Goal: Task Accomplishment & Management: Complete application form

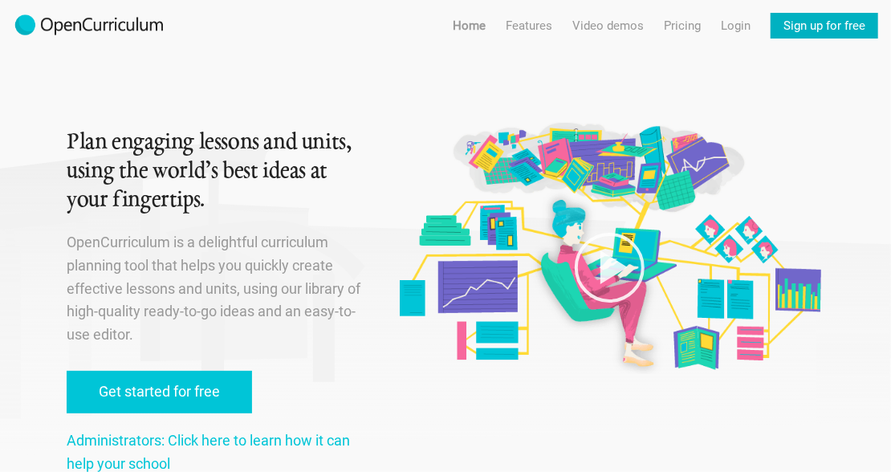
click at [799, 16] on link "Sign up for free" at bounding box center [825, 26] width 108 height 26
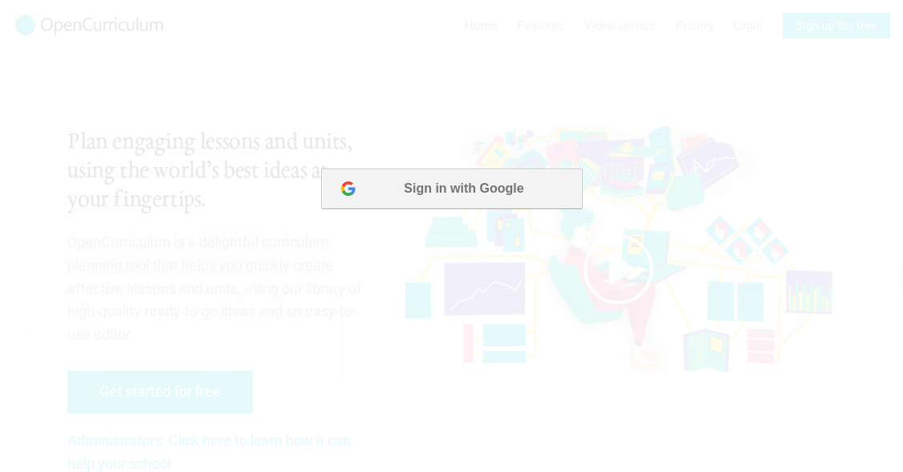
click at [520, 176] on button "Sign in with Google" at bounding box center [450, 188] width 261 height 40
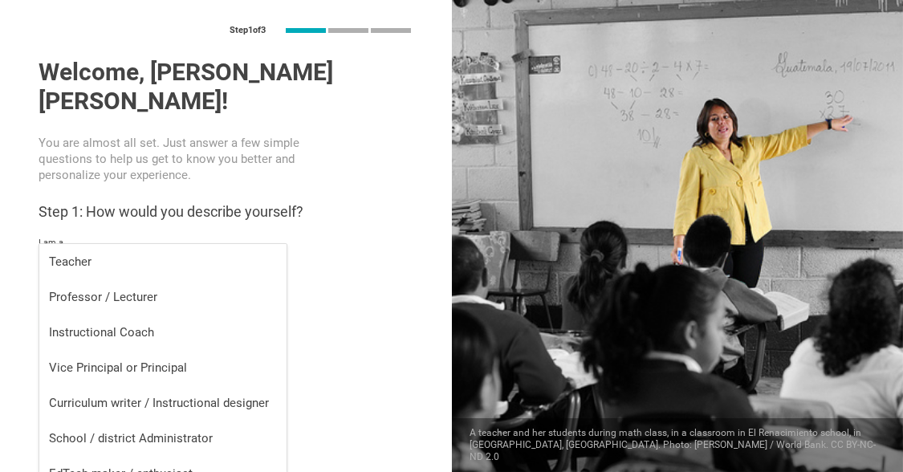
click at [161, 254] on input "text" at bounding box center [162, 263] width 247 height 19
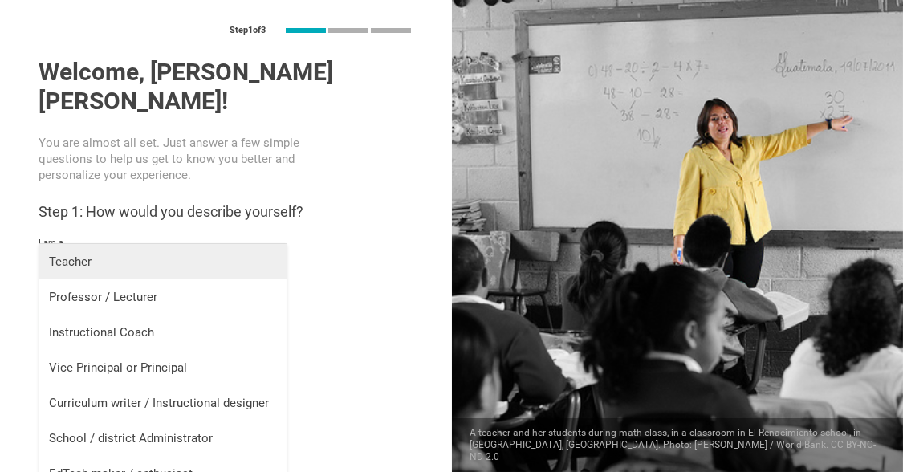
click at [217, 259] on div "Teacher" at bounding box center [163, 262] width 228 height 16
type input "Teacher"
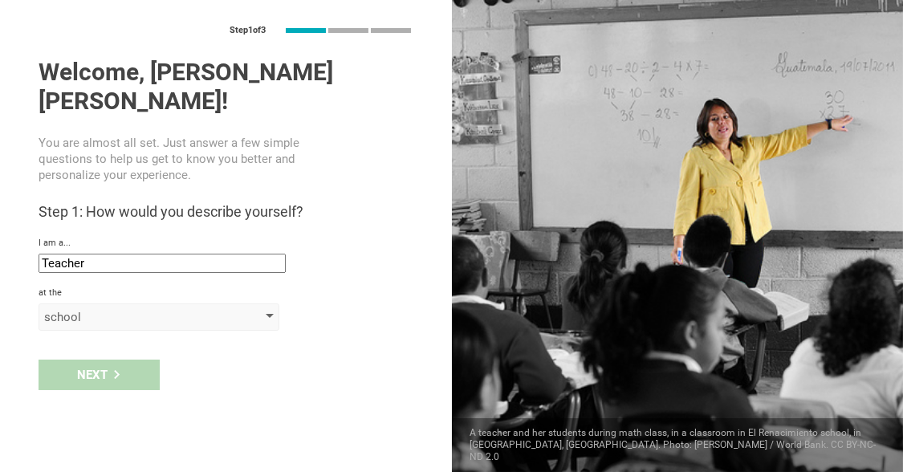
click at [269, 314] on div at bounding box center [270, 317] width 8 height 6
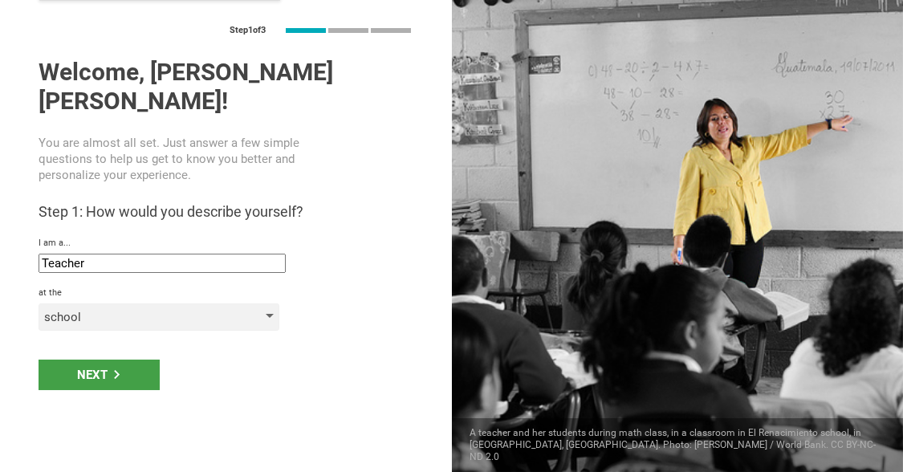
click at [269, 314] on div at bounding box center [270, 317] width 8 height 6
click at [217, 309] on div "school" at bounding box center [136, 317] width 184 height 16
click at [112, 360] on div "Next" at bounding box center [99, 375] width 121 height 31
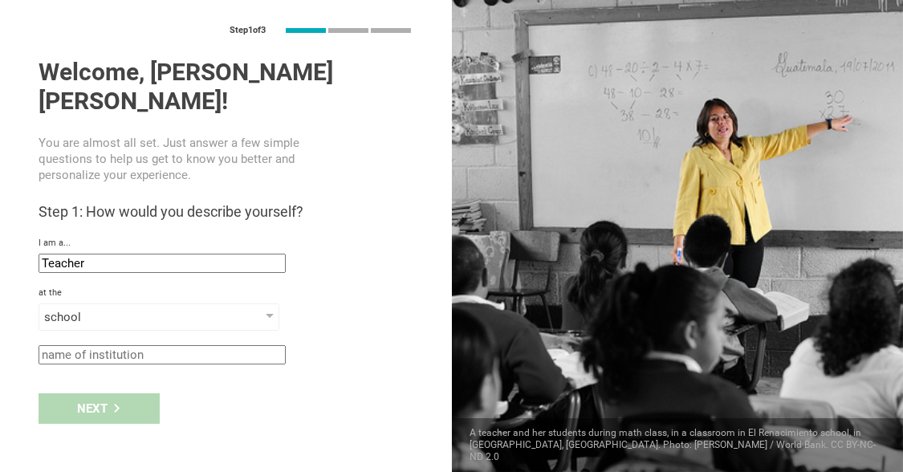
click at [147, 345] on input "text" at bounding box center [162, 354] width 247 height 19
click at [164, 345] on input "text" at bounding box center [162, 354] width 247 height 19
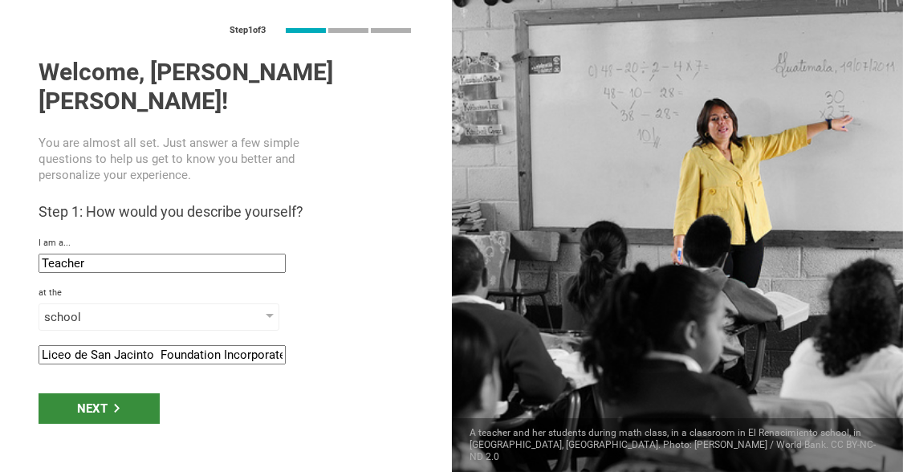
type input "Liceo de San Jacinto Foundation Incorporated"
click at [122, 393] on div "Next" at bounding box center [99, 408] width 121 height 31
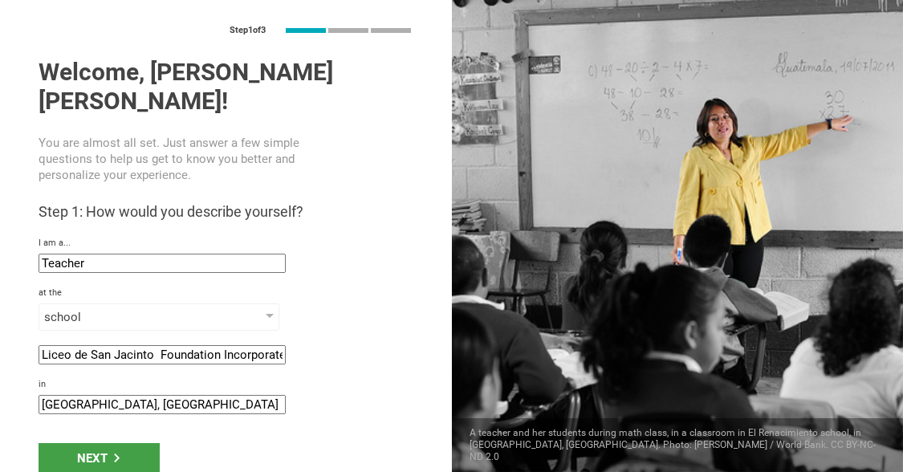
click at [138, 395] on input "[GEOGRAPHIC_DATA], [GEOGRAPHIC_DATA]" at bounding box center [162, 404] width 247 height 19
type input "[GEOGRAPHIC_DATA], Ticao [GEOGRAPHIC_DATA] [GEOGRAPHIC_DATA]"
click at [114, 443] on div "Next" at bounding box center [99, 458] width 121 height 31
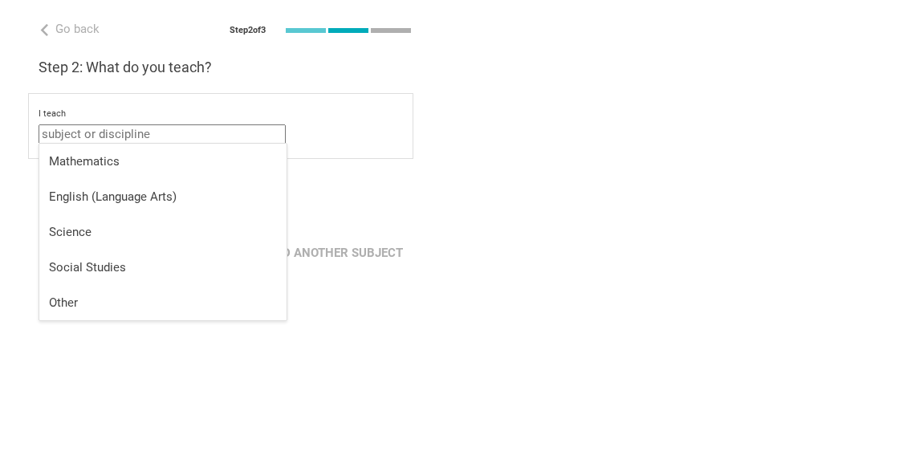
click at [194, 131] on input "text" at bounding box center [162, 133] width 247 height 19
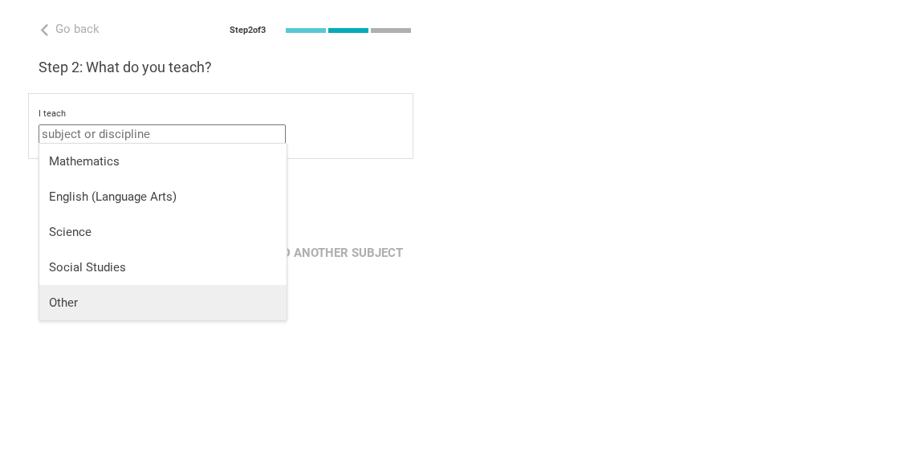
click at [145, 299] on div "Other" at bounding box center [163, 303] width 228 height 16
type input "Other"
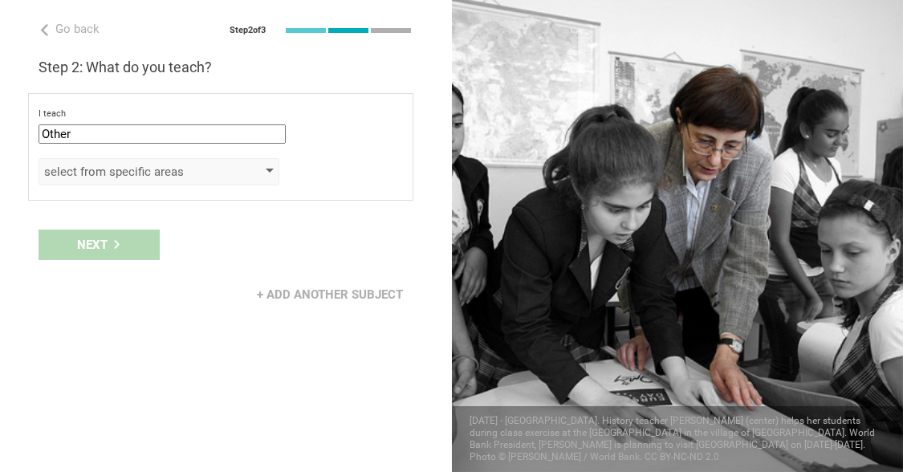
click at [151, 170] on div "select from specific areas" at bounding box center [136, 172] width 184 height 16
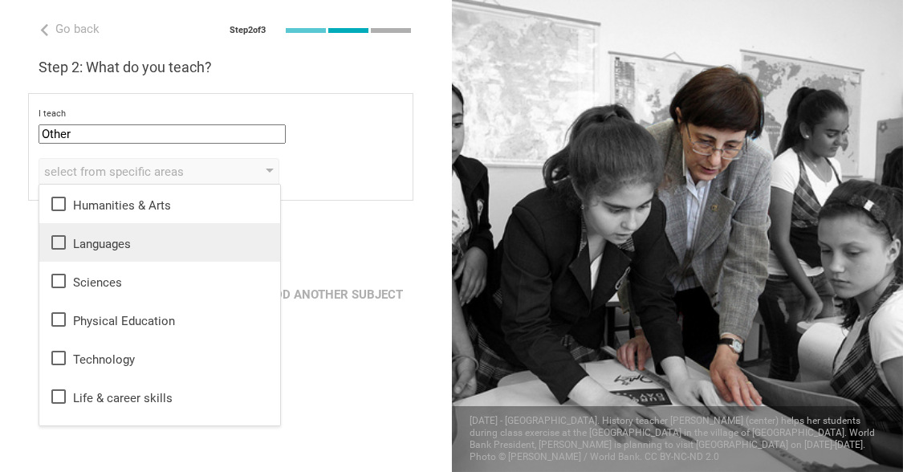
click at [92, 247] on div "Languages" at bounding box center [160, 242] width 222 height 19
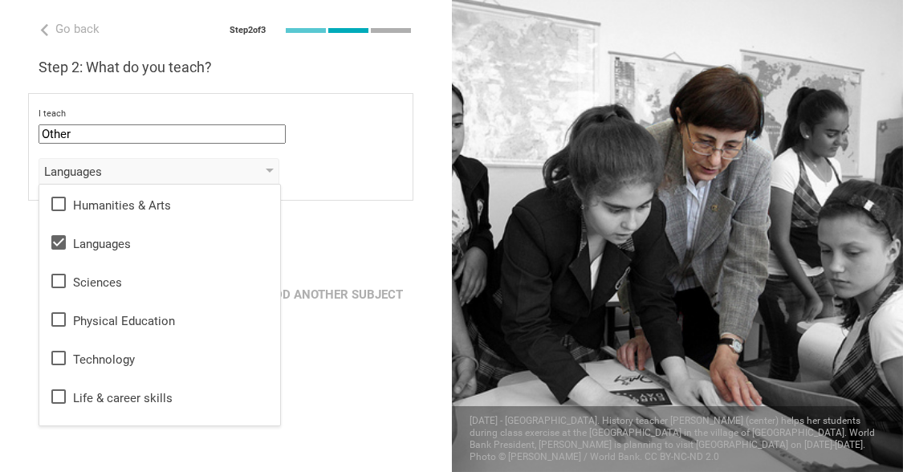
click at [322, 276] on div "+ Add another subject" at bounding box center [226, 295] width 452 height 50
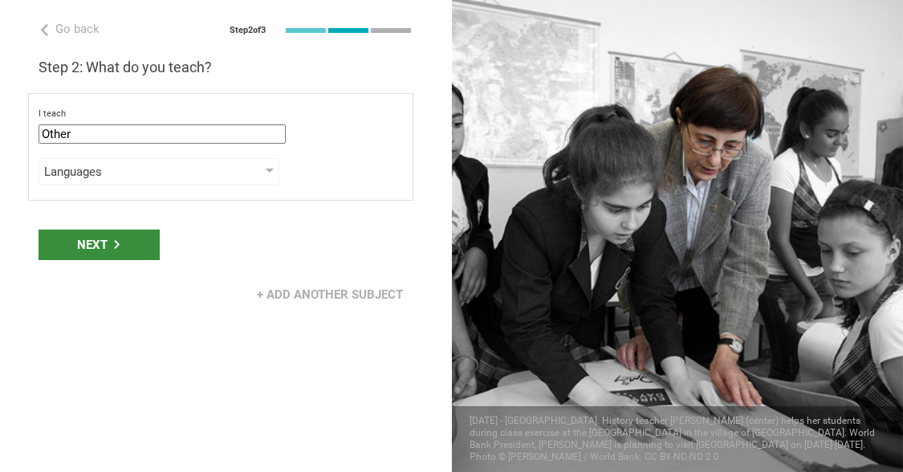
click at [145, 242] on div "Next" at bounding box center [99, 245] width 121 height 31
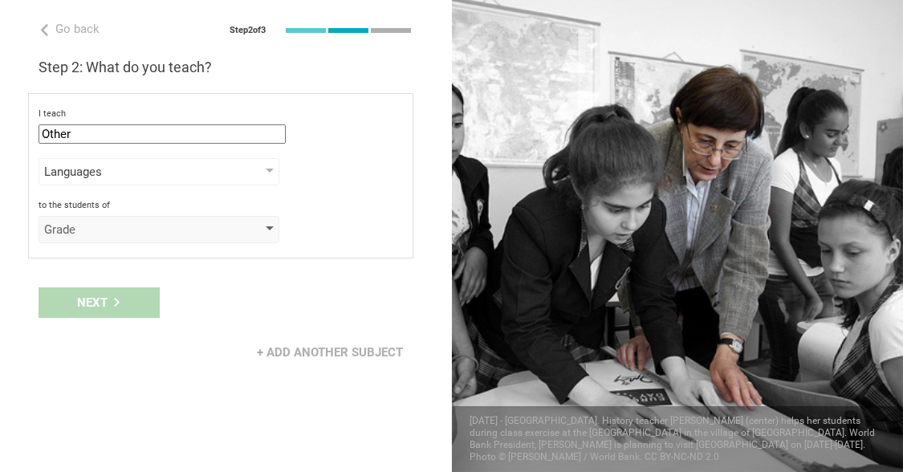
click at [159, 231] on div "Grade" at bounding box center [136, 230] width 184 height 16
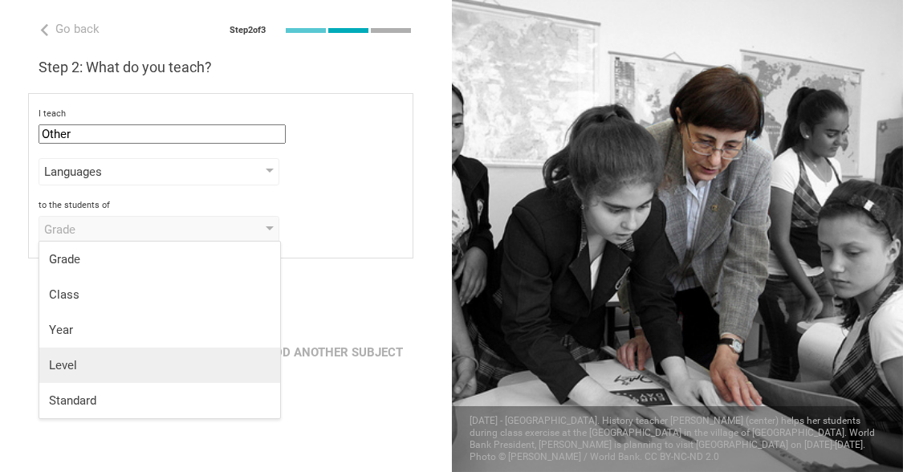
click at [104, 350] on li "Level" at bounding box center [159, 365] width 241 height 35
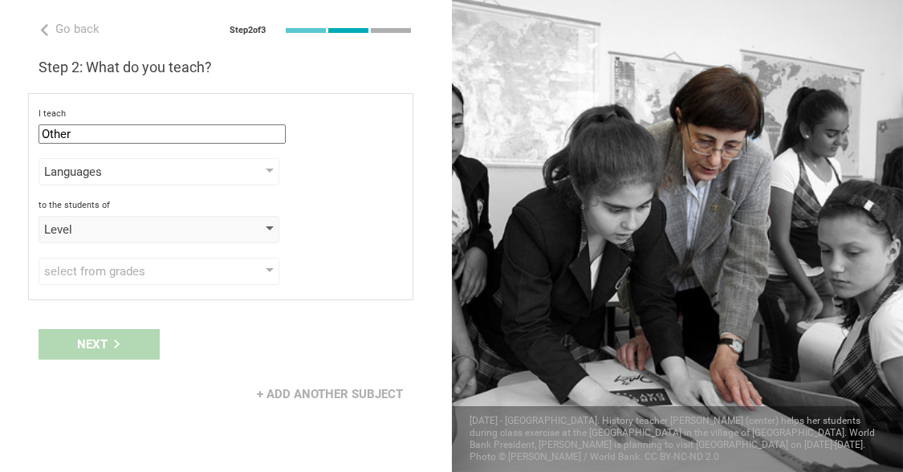
click at [259, 234] on div "Level" at bounding box center [159, 229] width 241 height 27
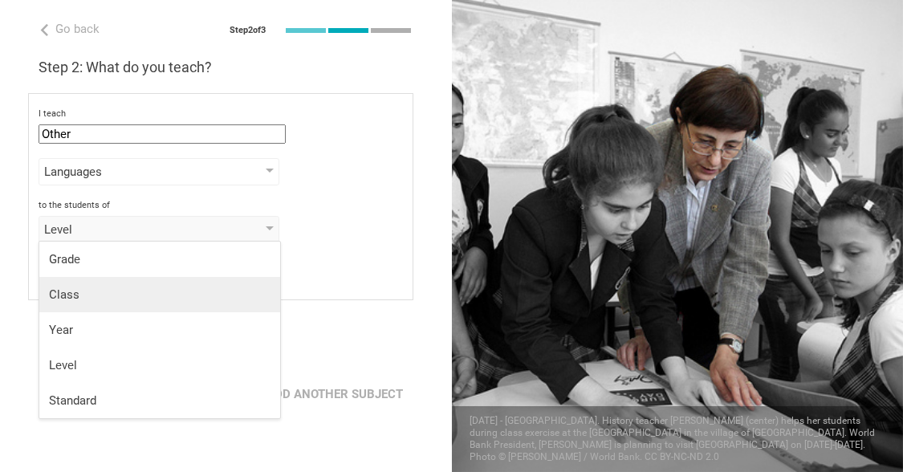
click at [198, 308] on li "Class" at bounding box center [159, 294] width 241 height 35
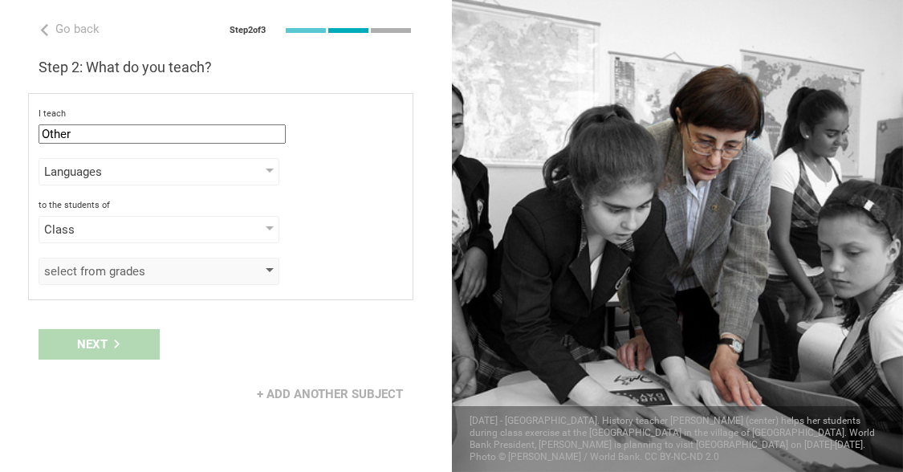
click at [242, 271] on div "select from grades" at bounding box center [159, 271] width 241 height 27
click at [256, 265] on div "select from grades" at bounding box center [159, 271] width 241 height 27
click at [267, 262] on div "select from grades" at bounding box center [159, 271] width 241 height 27
click at [171, 265] on div "select from grades" at bounding box center [136, 271] width 184 height 16
click at [238, 227] on div "Class" at bounding box center [159, 229] width 241 height 27
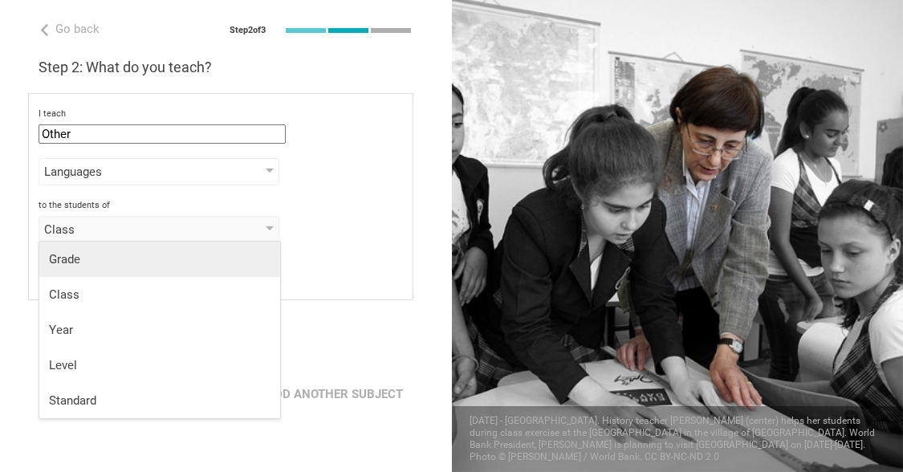
click at [175, 267] on div "Grade" at bounding box center [160, 259] width 222 height 16
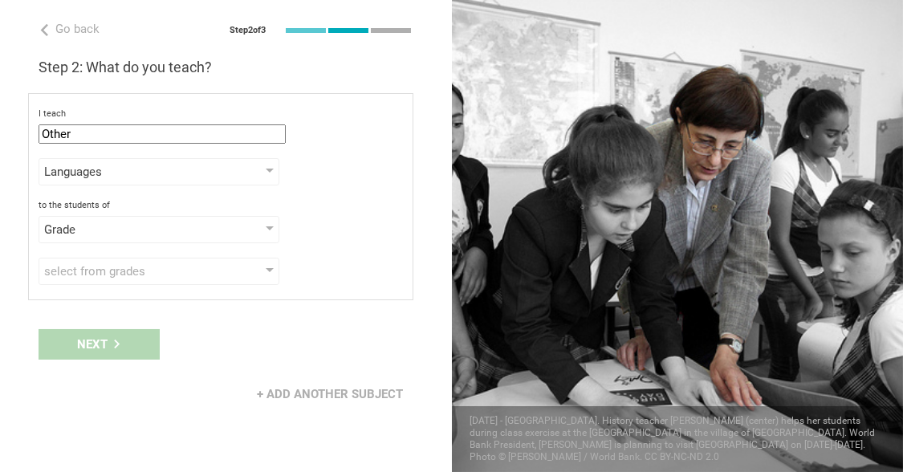
click at [175, 267] on div "select from grades" at bounding box center [136, 271] width 184 height 16
click at [272, 268] on div at bounding box center [270, 271] width 8 height 6
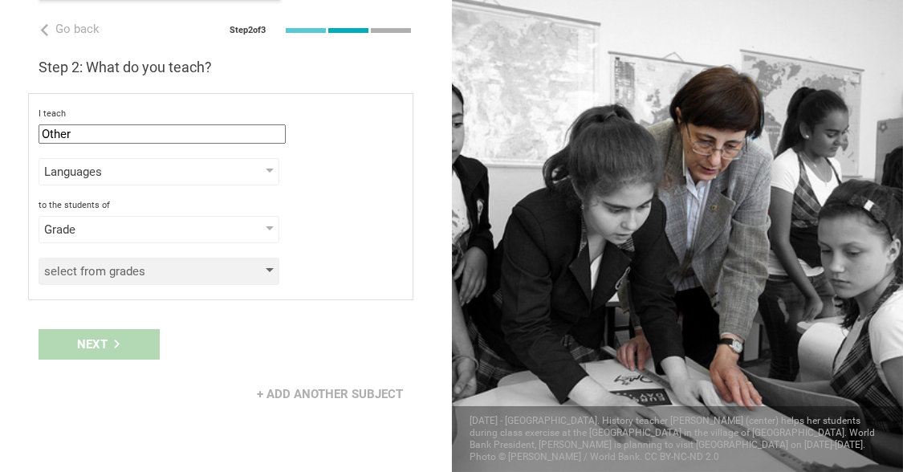
click at [272, 268] on div at bounding box center [270, 271] width 8 height 6
drag, startPoint x: 272, startPoint y: 267, endPoint x: 209, endPoint y: 274, distance: 63.8
click at [209, 274] on div "select from grades" at bounding box center [159, 271] width 241 height 27
click at [209, 274] on div "select from grades" at bounding box center [136, 271] width 184 height 16
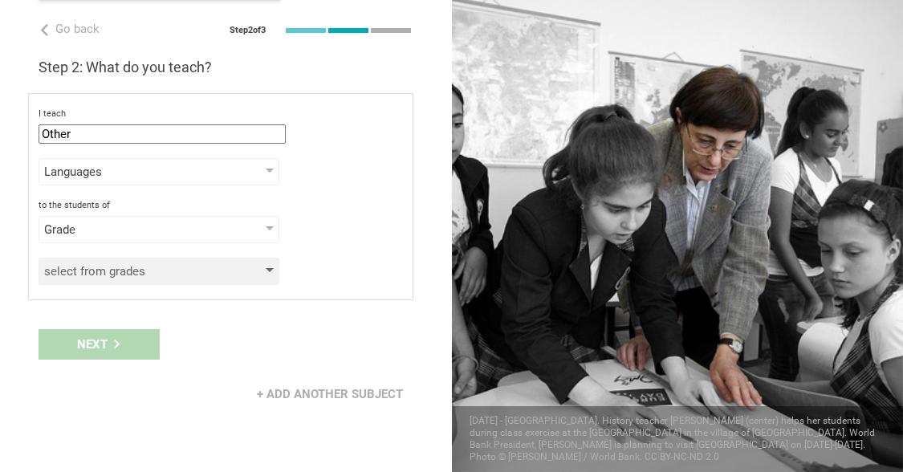
click at [209, 274] on div "select from grades" at bounding box center [136, 271] width 184 height 16
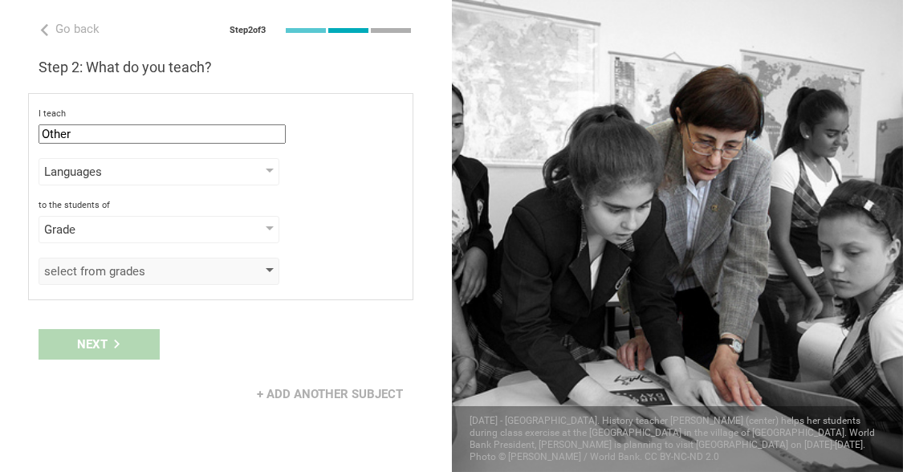
click at [209, 274] on div "select from grades" at bounding box center [136, 271] width 184 height 16
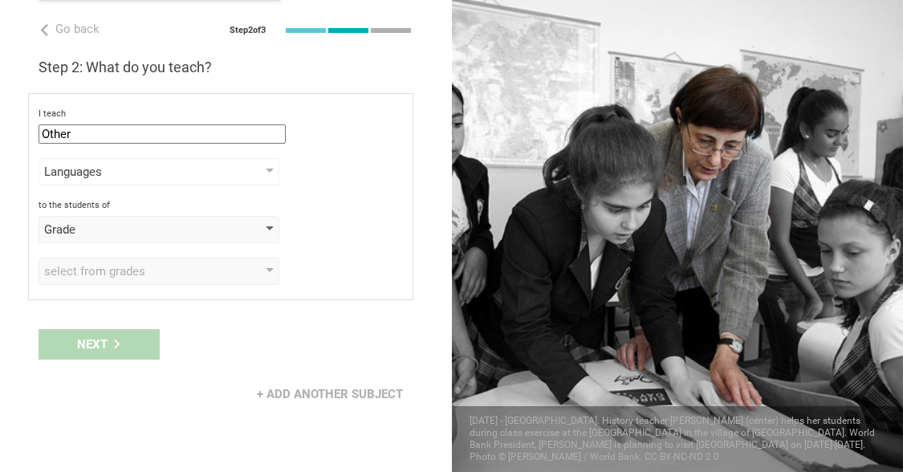
drag, startPoint x: 209, startPoint y: 274, endPoint x: 229, endPoint y: 230, distance: 47.8
click at [229, 230] on div "I teach Other Mathematics English (Language Arts) Science Social Studies Other …" at bounding box center [220, 196] width 385 height 207
click at [229, 230] on div "Grade" at bounding box center [159, 229] width 241 height 27
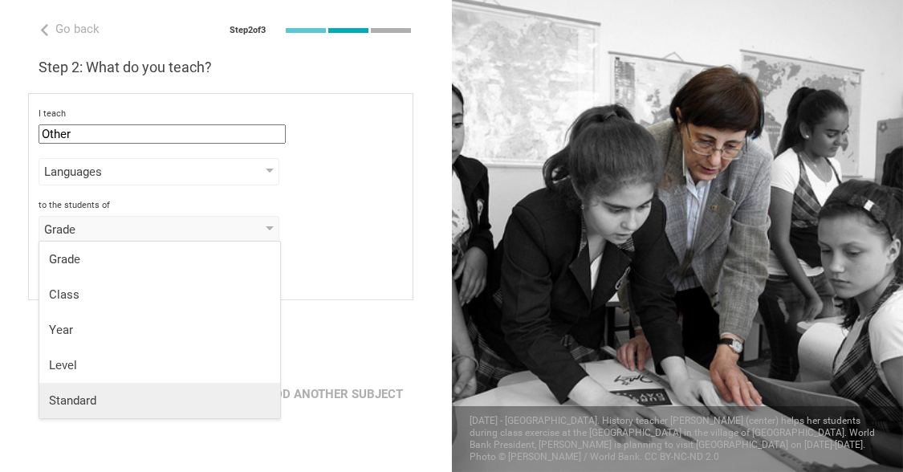
click at [140, 407] on div "Standard" at bounding box center [160, 401] width 222 height 16
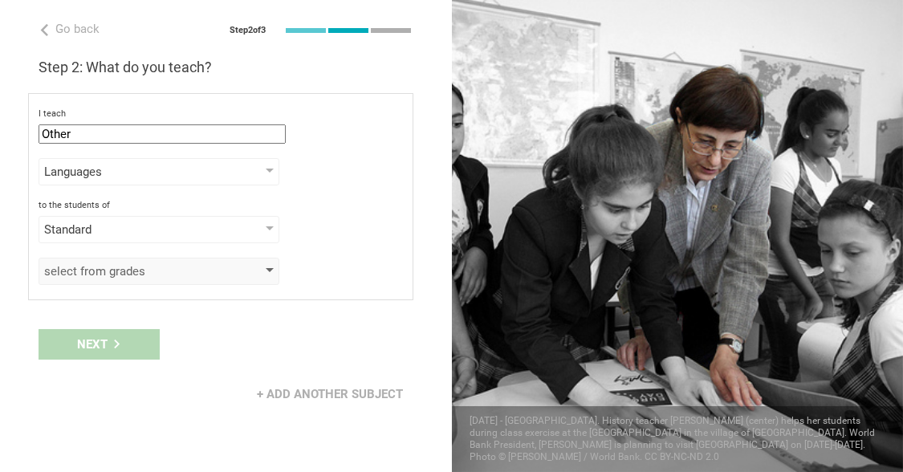
click at [214, 258] on div "select from grades" at bounding box center [159, 271] width 241 height 27
click at [226, 216] on div "Standard" at bounding box center [159, 229] width 241 height 27
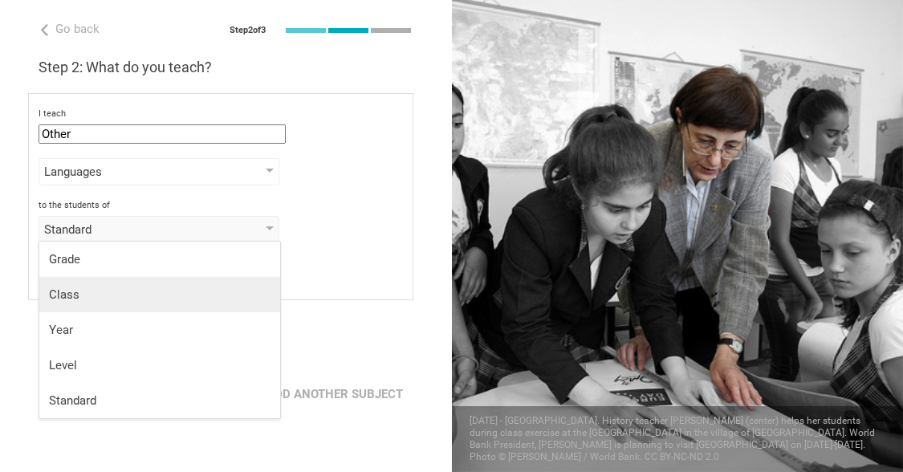
click at [190, 280] on li "Class" at bounding box center [159, 294] width 241 height 35
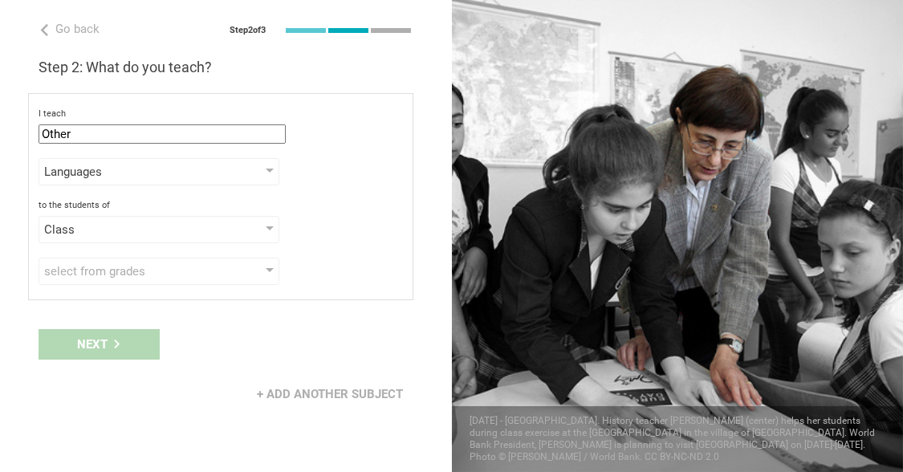
click at [190, 280] on div "select from grades" at bounding box center [159, 271] width 241 height 27
click at [215, 265] on div "select from grades" at bounding box center [136, 271] width 184 height 16
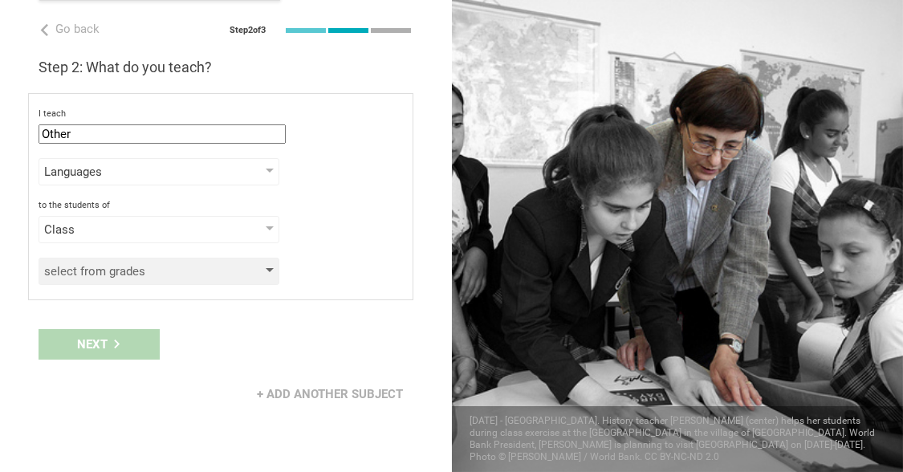
click at [215, 265] on div "select from grades" at bounding box center [136, 271] width 184 height 16
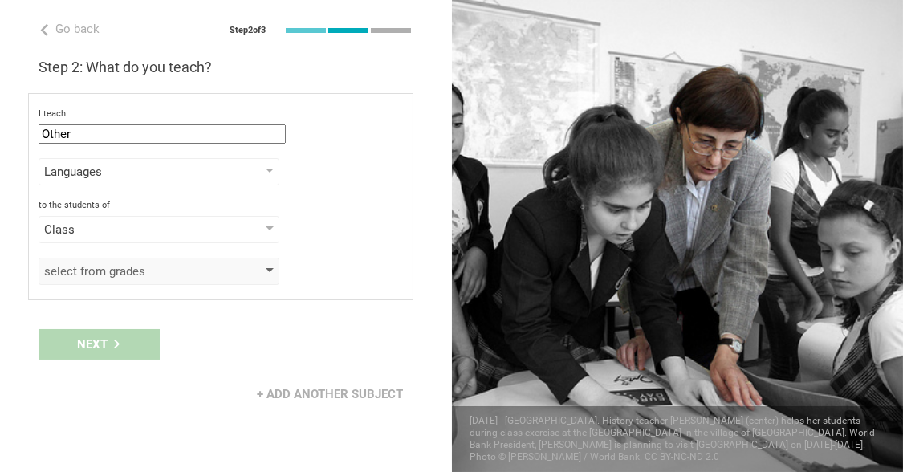
click at [215, 265] on div "select from grades" at bounding box center [136, 271] width 184 height 16
